Goal: Information Seeking & Learning: Learn about a topic

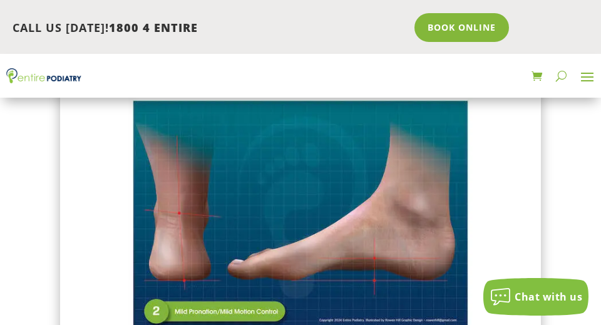
scroll to position [645, 0]
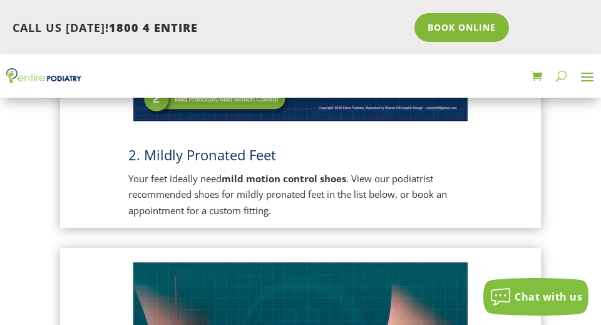
scroll to position [855, 0]
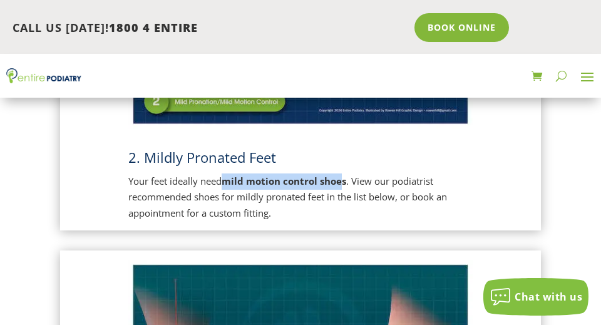
drag, startPoint x: 345, startPoint y: 180, endPoint x: 228, endPoint y: 184, distance: 117.7
click at [228, 184] on strong "mild motion control shoes" at bounding box center [283, 181] width 125 height 13
copy strong "mild motion control shoe"
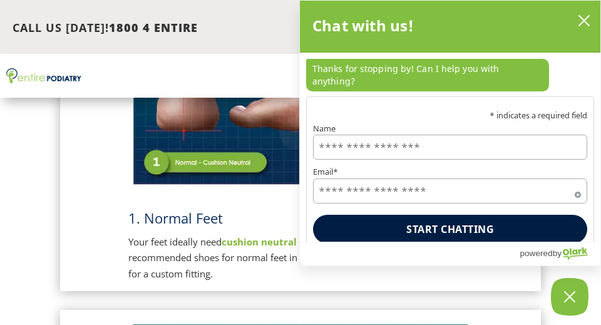
scroll to position [429, 0]
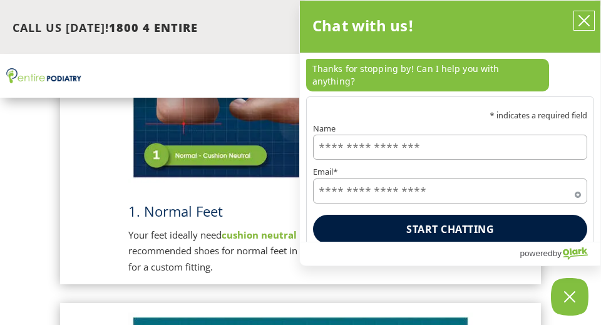
click at [586, 19] on icon "close chatbox" at bounding box center [584, 21] width 10 height 10
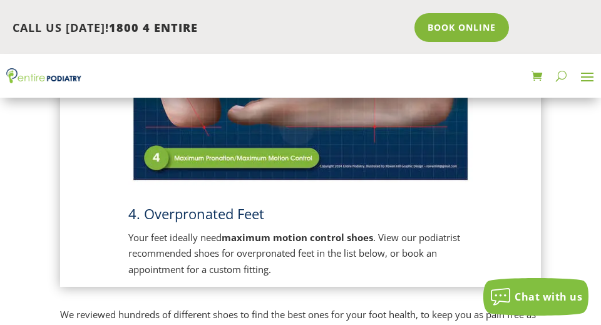
scroll to position [1544, 0]
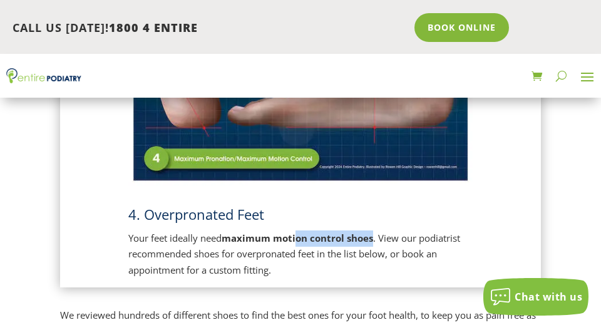
drag, startPoint x: 374, startPoint y: 239, endPoint x: 295, endPoint y: 243, distance: 78.3
click at [295, 243] on strong "maximum motion control shoes" at bounding box center [296, 238] width 151 height 13
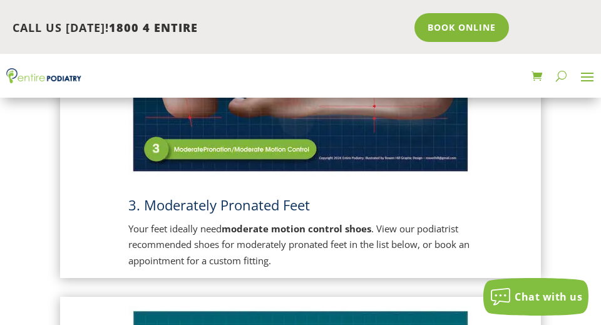
scroll to position [1188, 0]
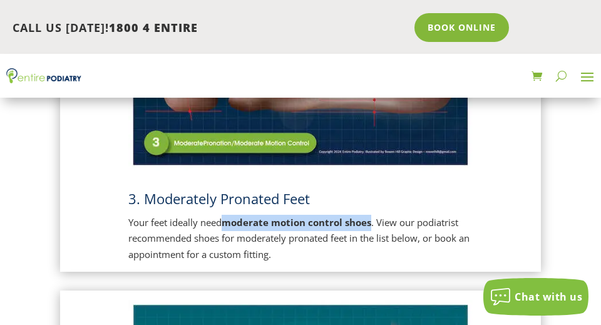
drag, startPoint x: 373, startPoint y: 221, endPoint x: 228, endPoint y: 223, distance: 144.5
click at [228, 223] on p "Your feet ideally need moderate motion control shoes . View our podiatrist reco…" at bounding box center [300, 239] width 344 height 48
copy strong "moderate motion control shoes"
